Goal: Information Seeking & Learning: Learn about a topic

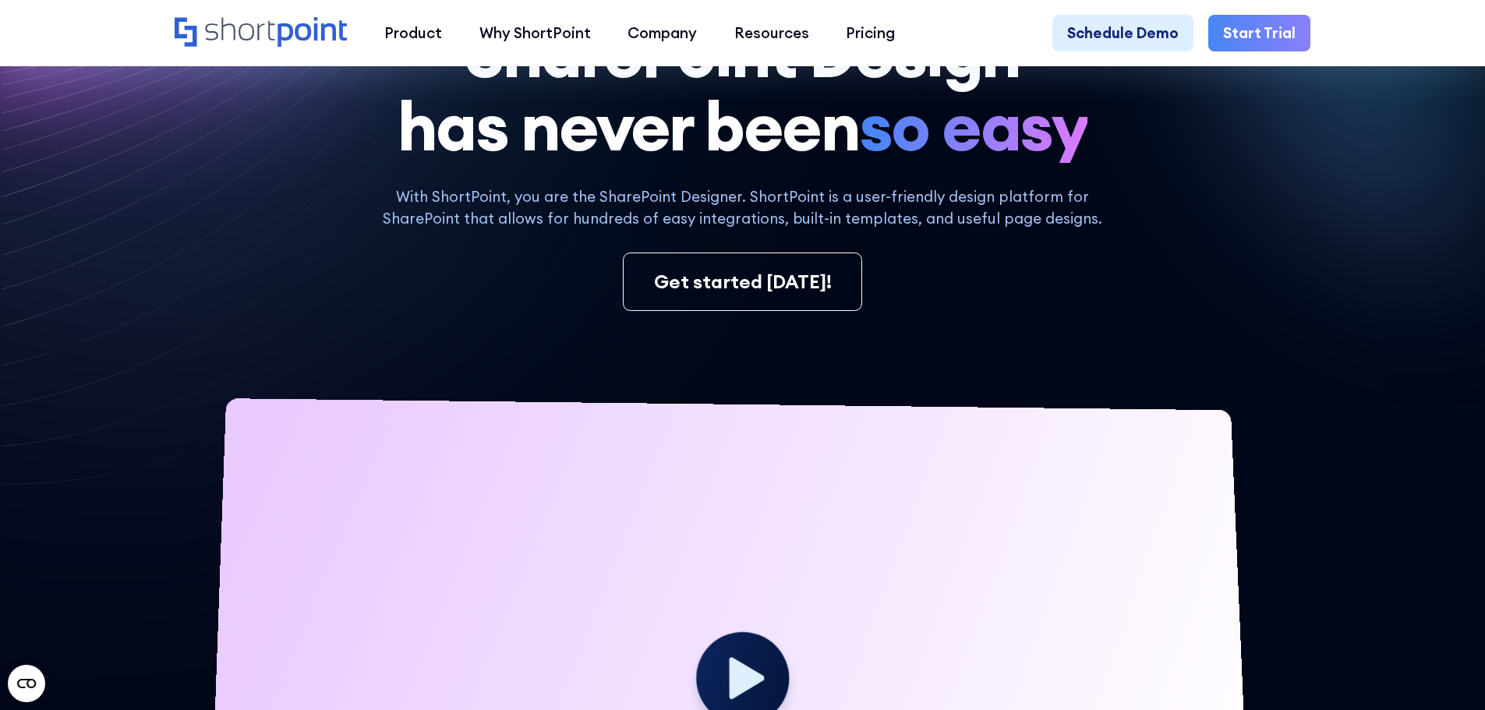
scroll to position [234, 0]
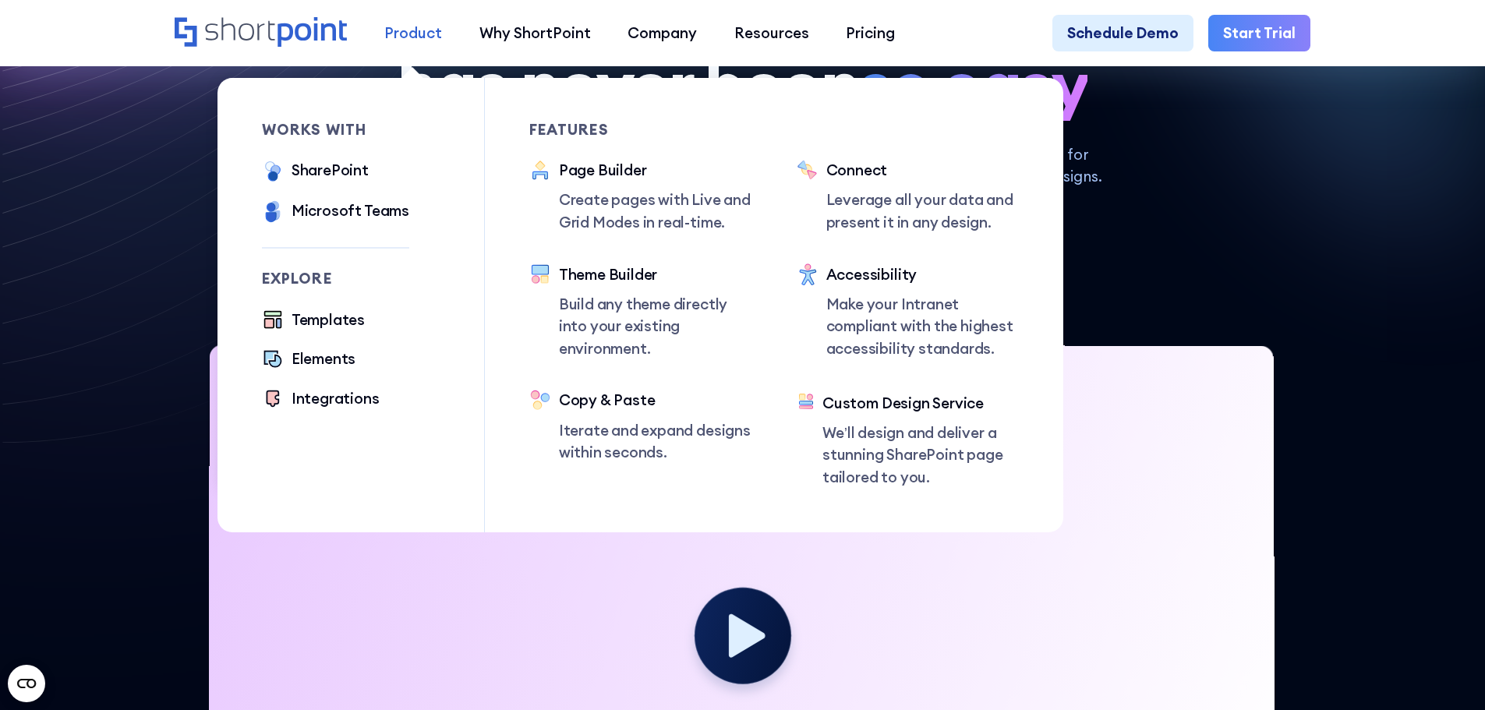
click at [409, 33] on div "Product" at bounding box center [413, 33] width 58 height 23
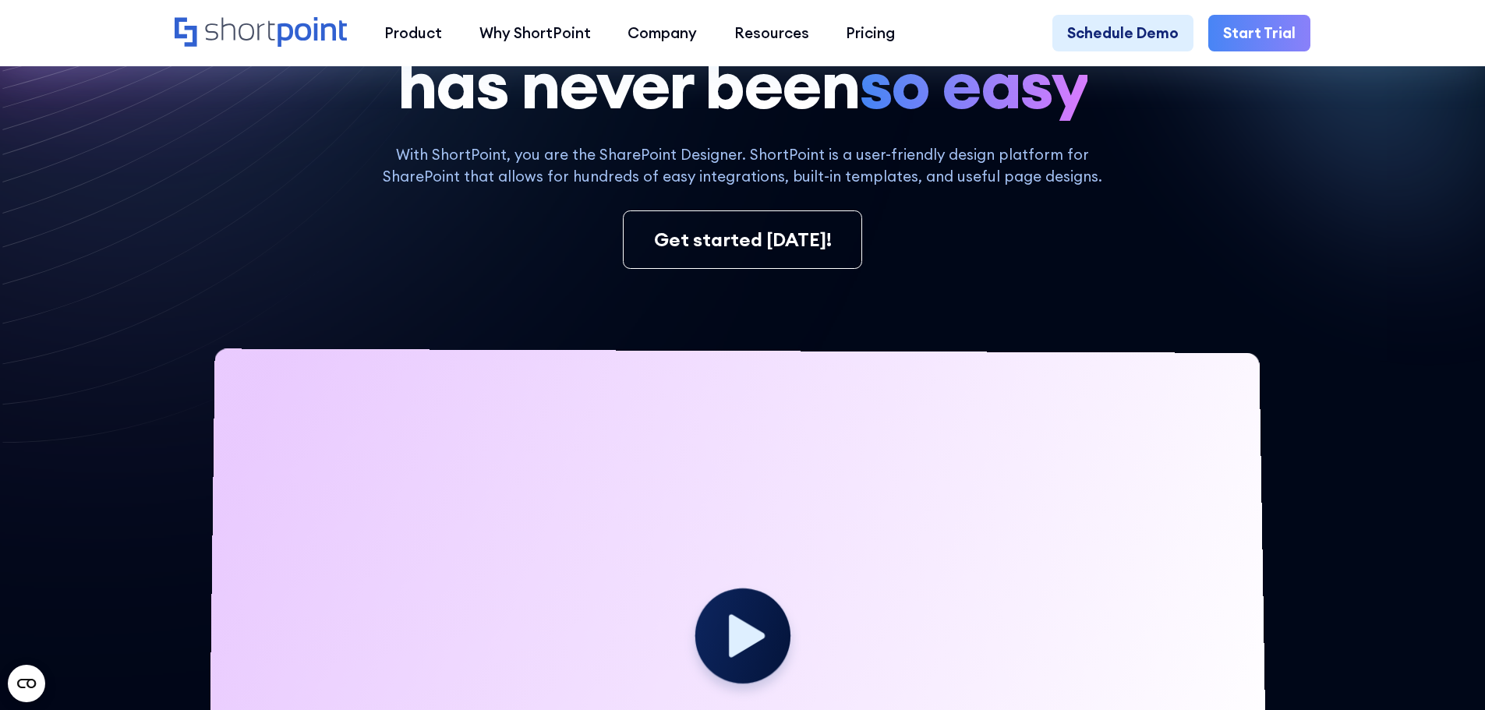
scroll to position [0, 0]
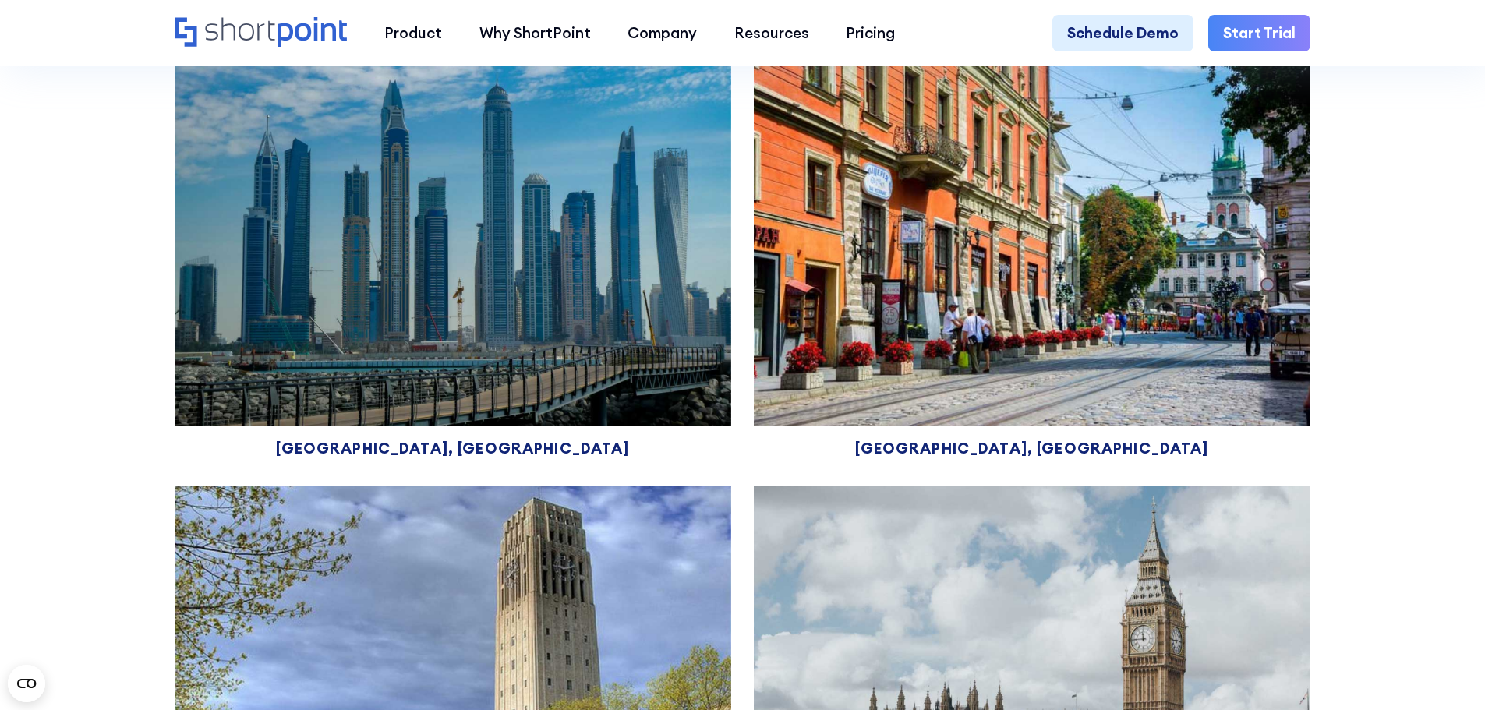
scroll to position [9118, 0]
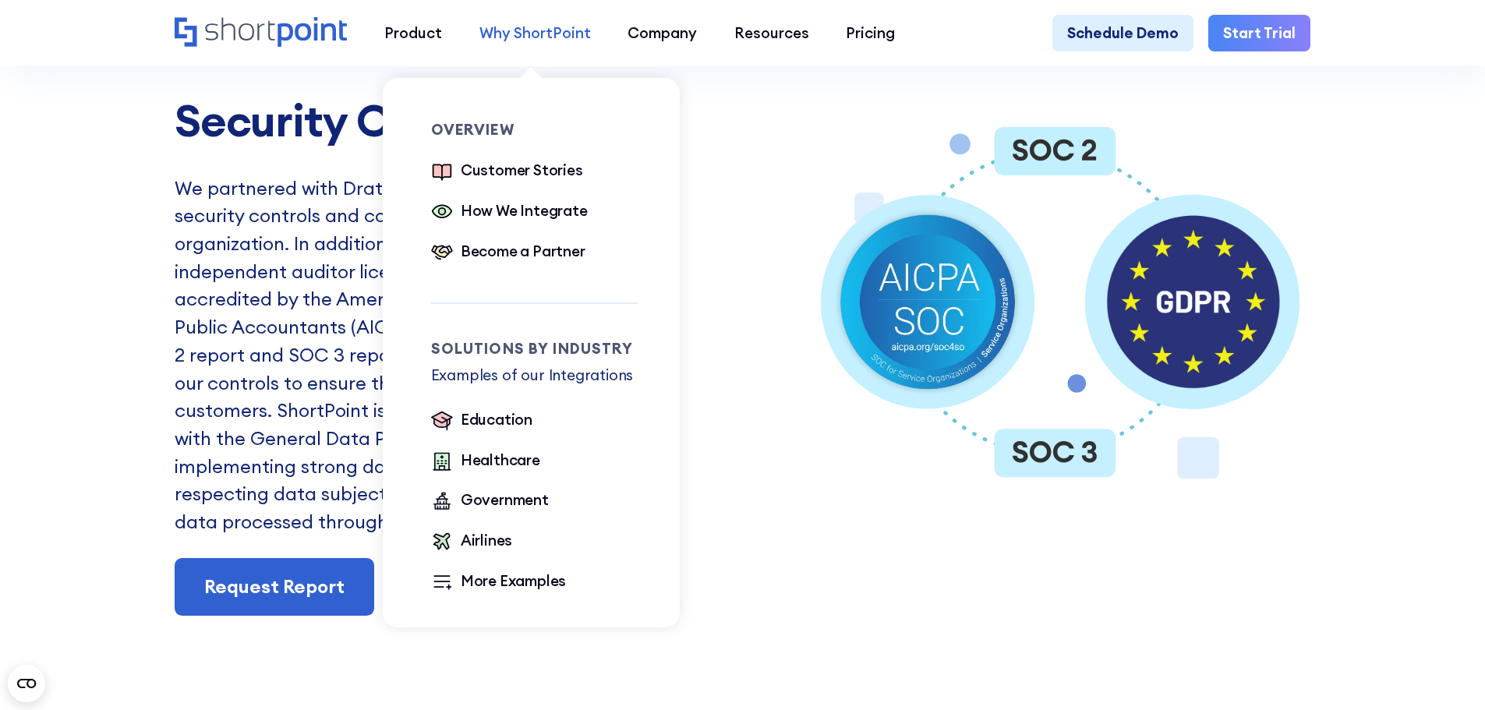
scroll to position [3039, 0]
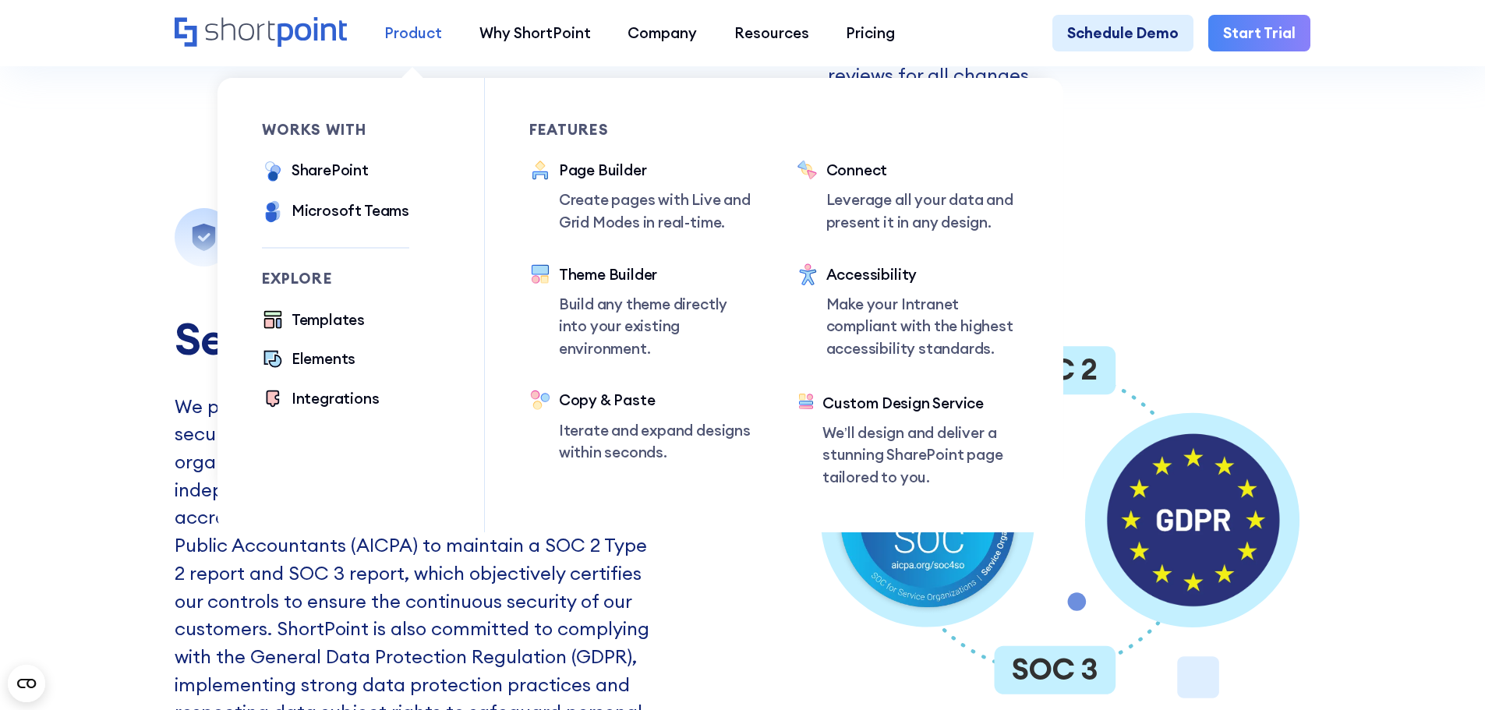
click at [436, 27] on div "Product" at bounding box center [413, 33] width 58 height 23
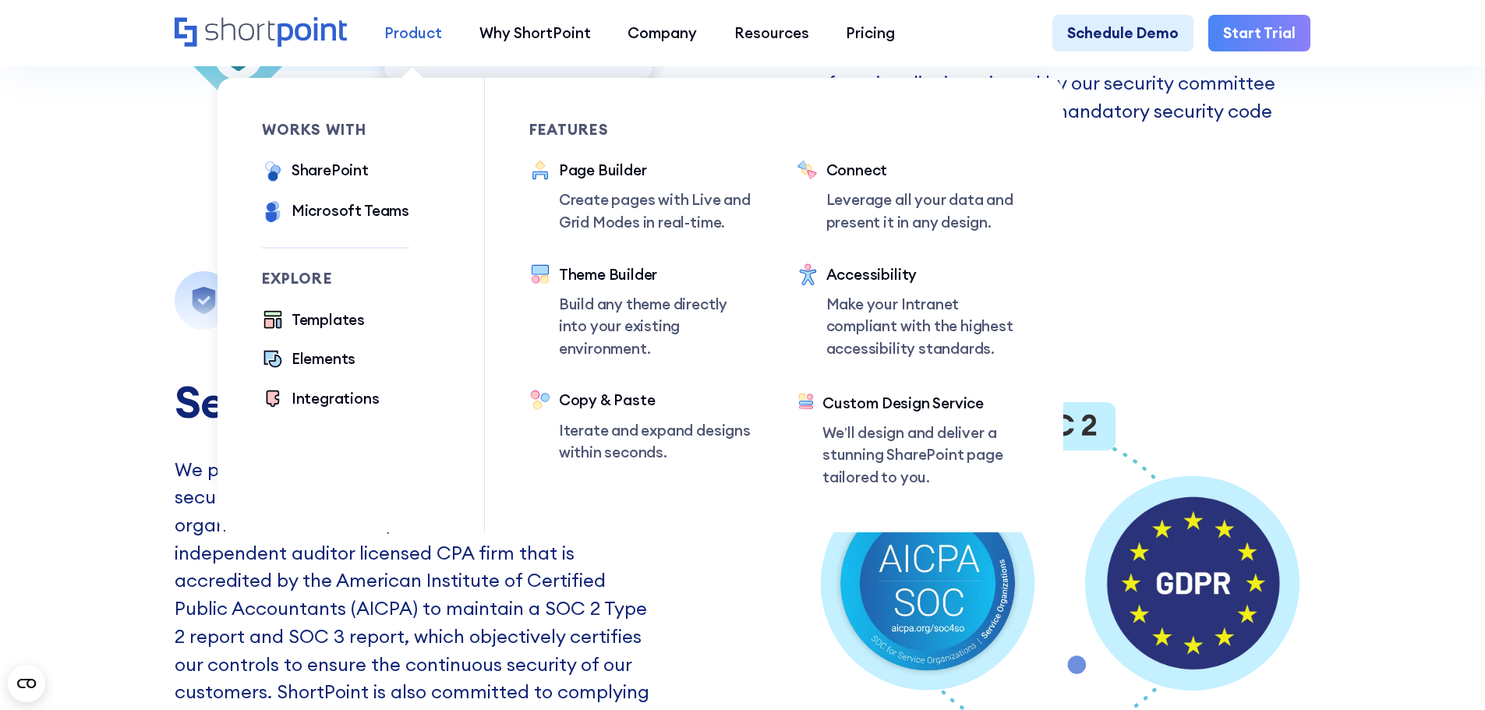
scroll to position [2728, 0]
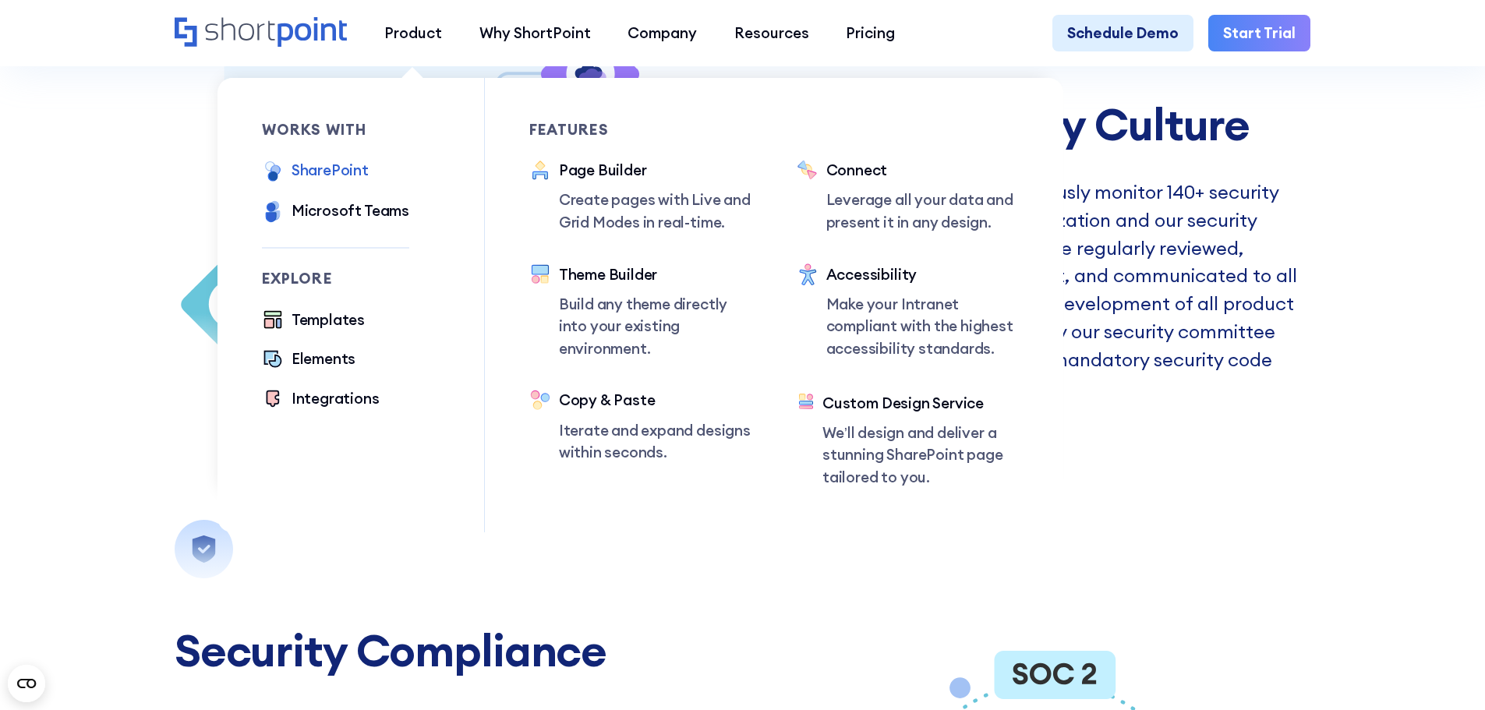
click at [313, 169] on div "SharePoint" at bounding box center [329, 170] width 77 height 23
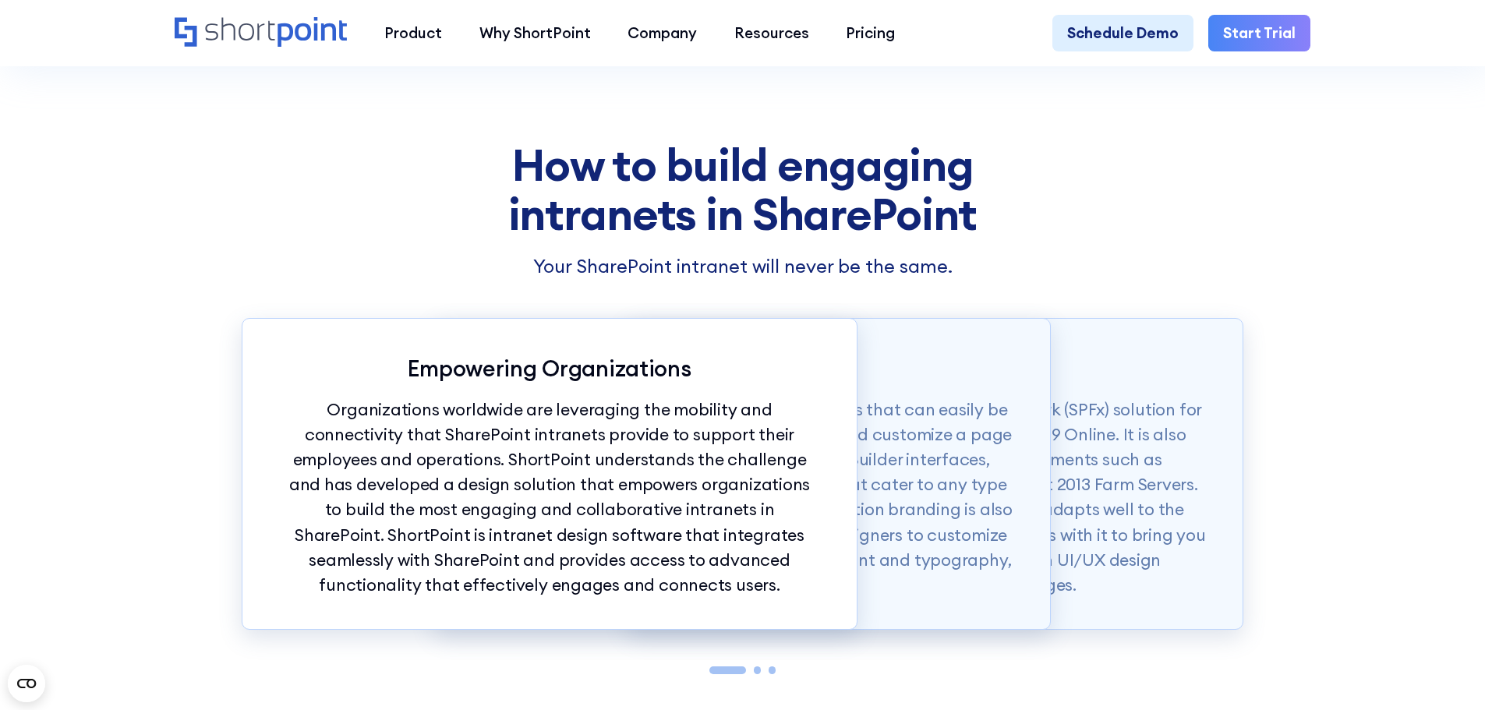
scroll to position [1637, 0]
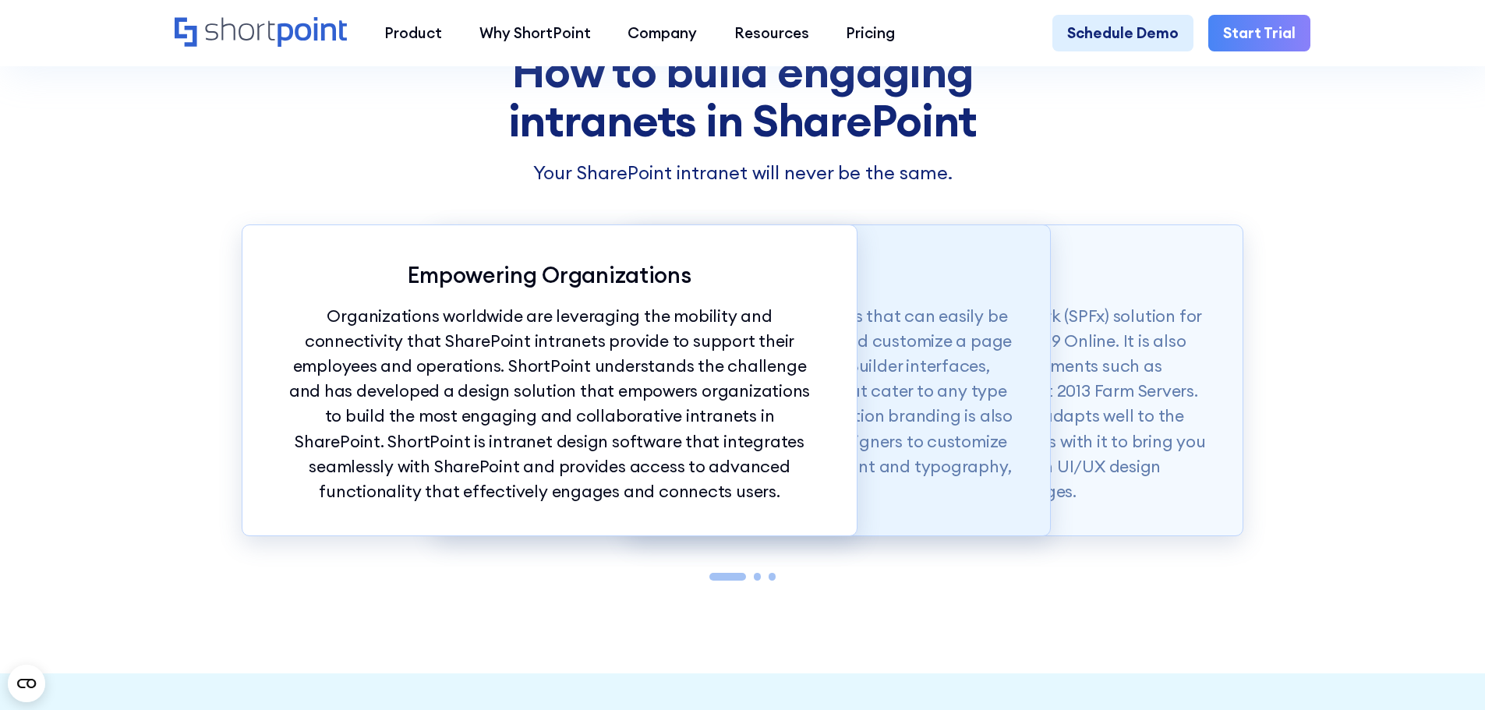
click at [952, 362] on p "ShortPoint also offers modern intranet templates that can easily be copied into…" at bounding box center [742, 404] width 541 height 200
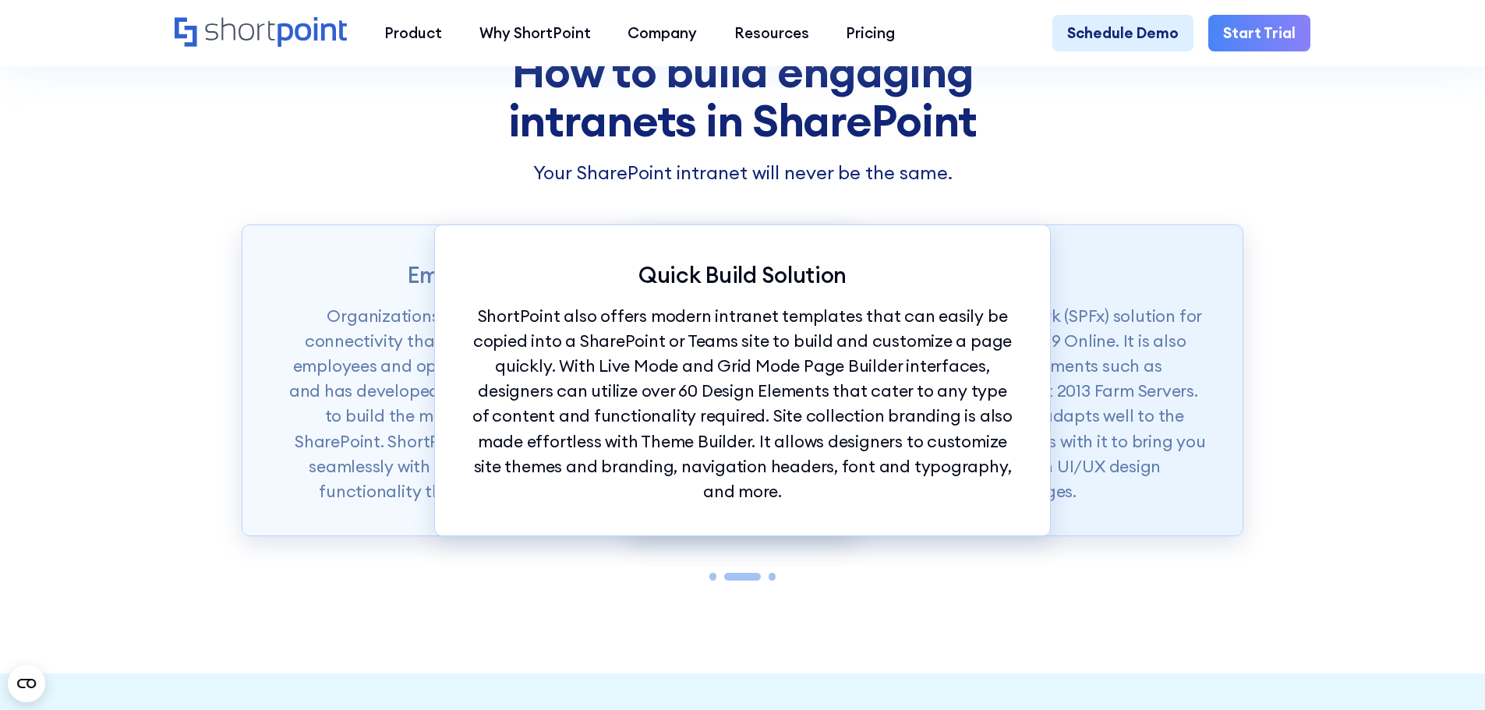
click at [1171, 371] on p "ShortPoint is available as a SharePoint Framework (SPFx) solution for SharePoin…" at bounding box center [935, 404] width 541 height 200
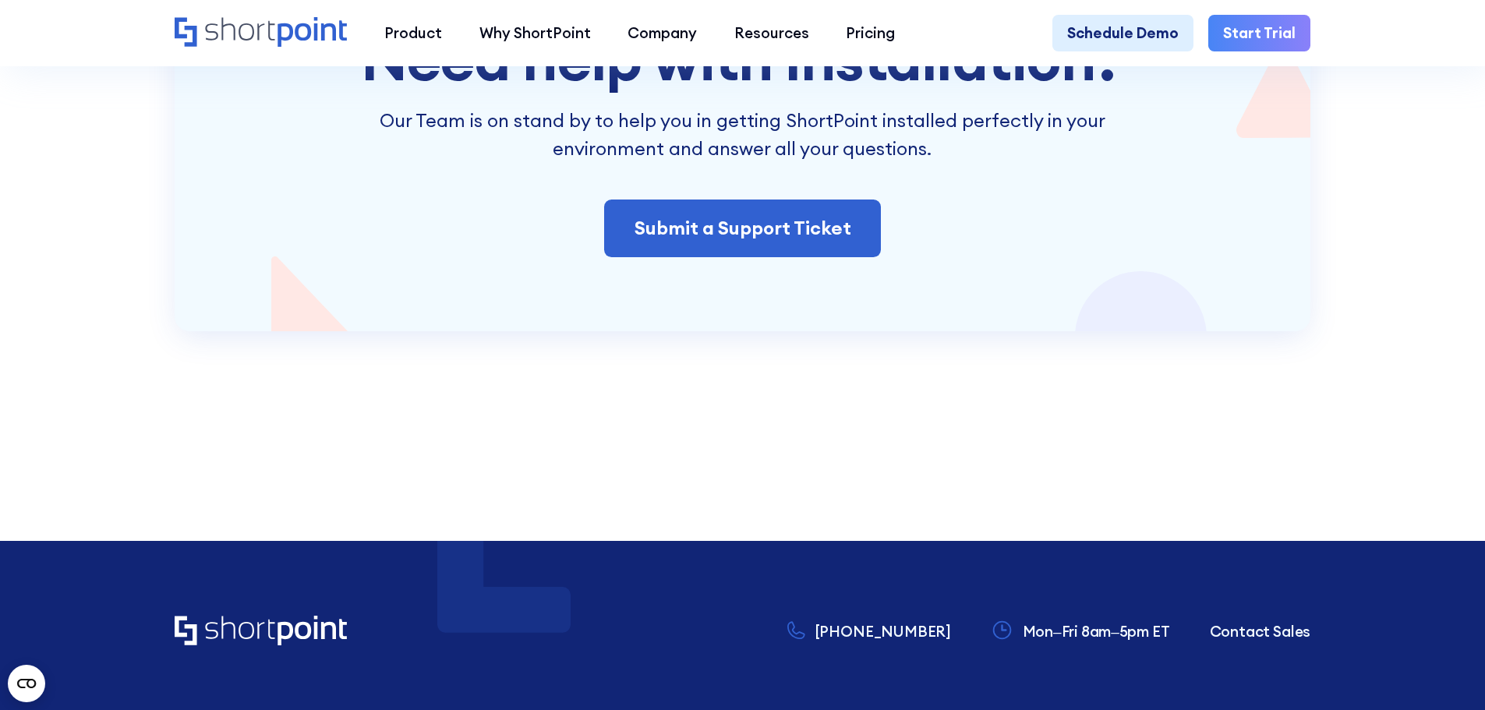
scroll to position [3429, 0]
